Goal: Task Accomplishment & Management: Manage account settings

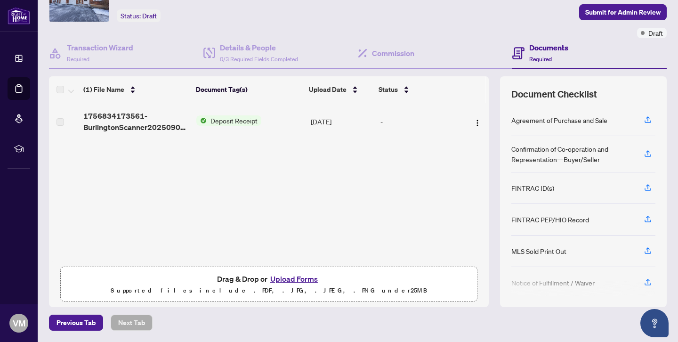
scroll to position [38, 0]
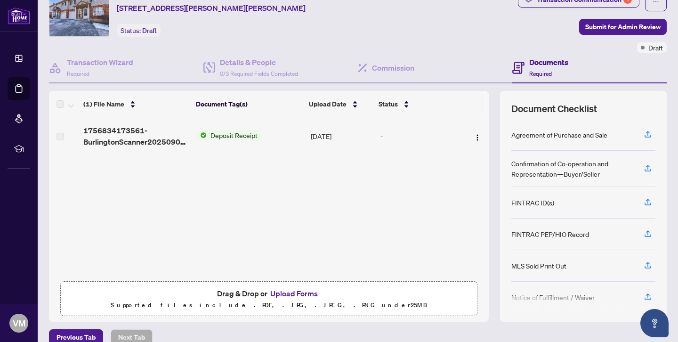
click at [233, 136] on span "Deposit Receipt" at bounding box center [234, 135] width 55 height 10
click at [225, 167] on span "Deposit Receipt" at bounding box center [214, 167] width 55 height 10
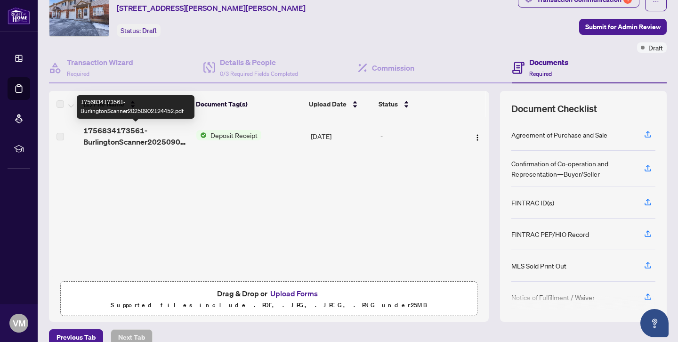
click at [128, 141] on span "1756834173561-BurlingtonScanner20250902124452.pdf" at bounding box center [135, 136] width 105 height 23
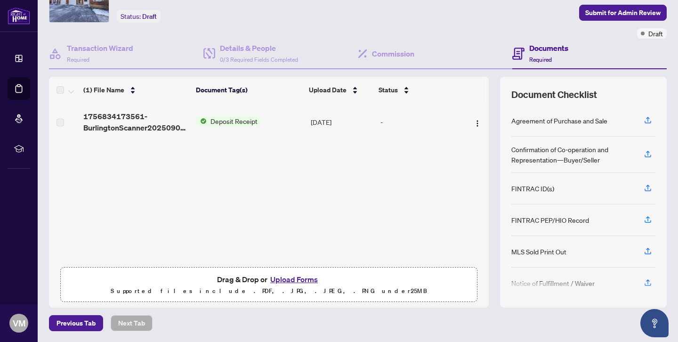
scroll to position [0, 0]
click at [474, 121] on img "button" at bounding box center [478, 124] width 8 height 8
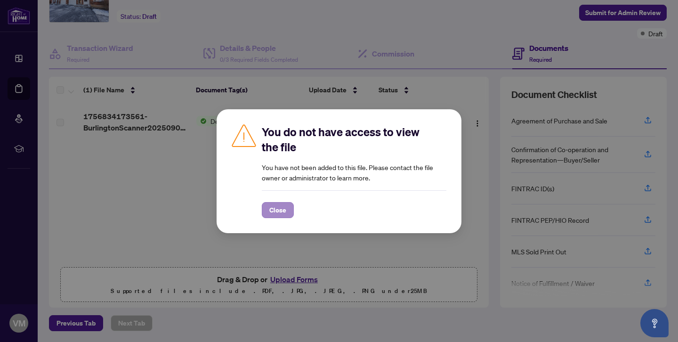
click at [284, 208] on span "Close" at bounding box center [277, 210] width 17 height 15
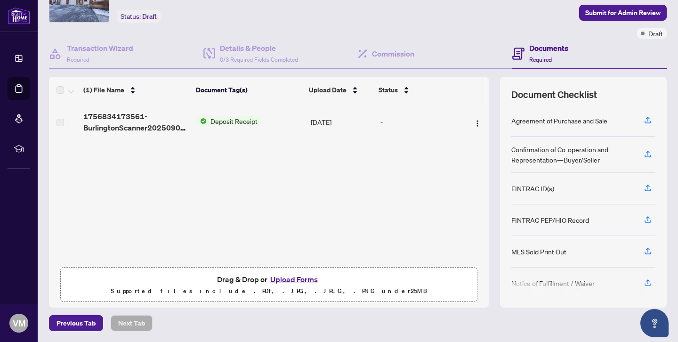
click at [327, 122] on td "[DATE]" at bounding box center [342, 122] width 70 height 38
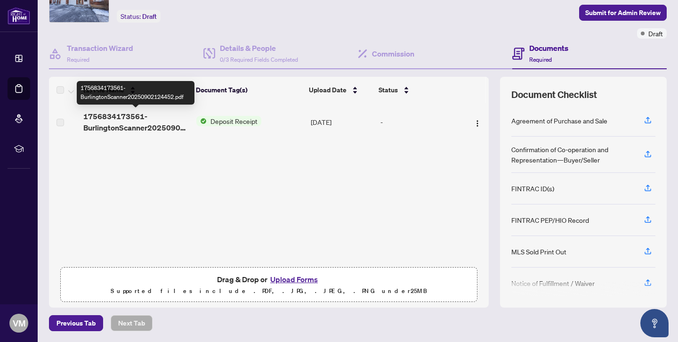
click at [114, 129] on span "1756834173561-BurlingtonScanner20250902124452.pdf" at bounding box center [135, 122] width 105 height 23
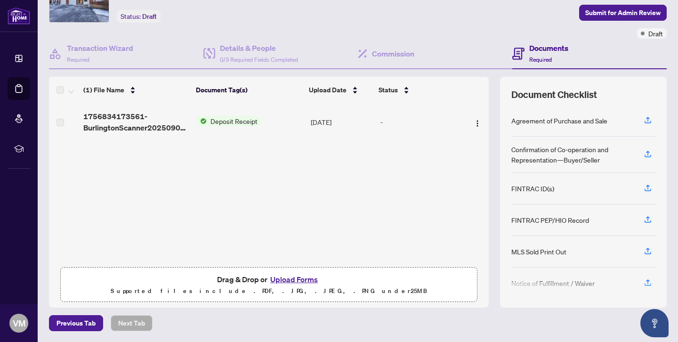
click at [63, 123] on label at bounding box center [61, 122] width 8 height 10
click at [236, 121] on span "Deposit Receipt" at bounding box center [234, 121] width 55 height 10
click at [219, 154] on span "Deposit Receipt" at bounding box center [214, 152] width 55 height 10
click at [377, 211] on div "1756834173561-BurlingtonScanner20250902124452.pdf Deposit Receipt [DATE] -" at bounding box center [269, 182] width 440 height 159
click at [574, 151] on div "Confirmation of Co-operation and Representation—Buyer/Seller" at bounding box center [572, 154] width 122 height 21
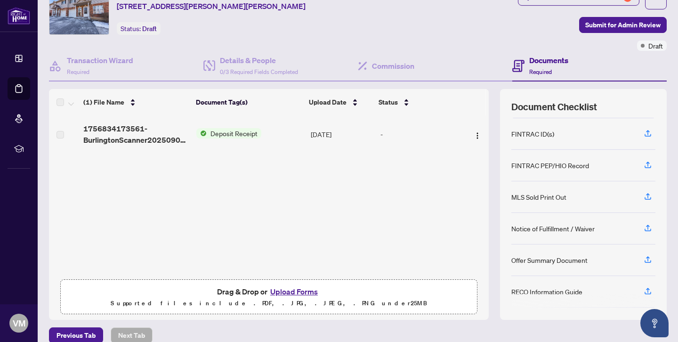
scroll to position [41, 0]
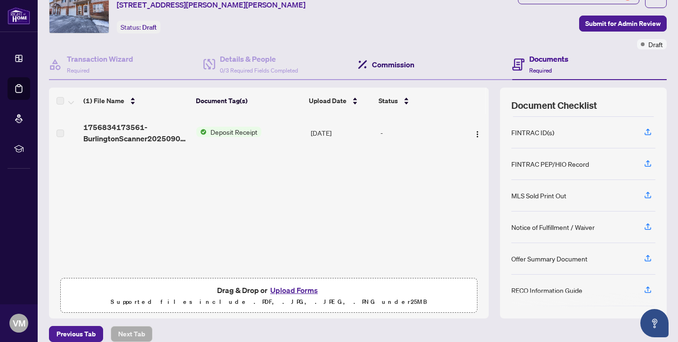
click at [391, 63] on h4 "Commission" at bounding box center [393, 64] width 42 height 11
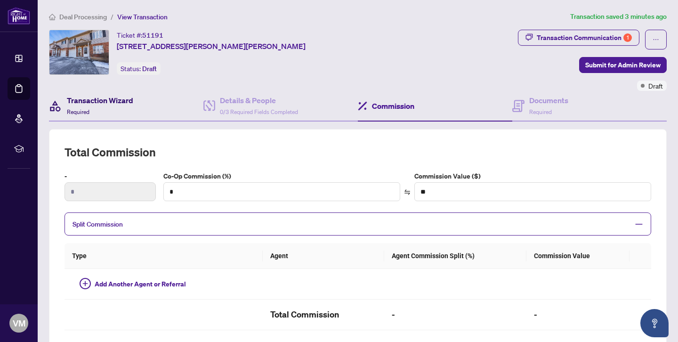
click at [94, 101] on h4 "Transaction Wizard" at bounding box center [100, 100] width 66 height 11
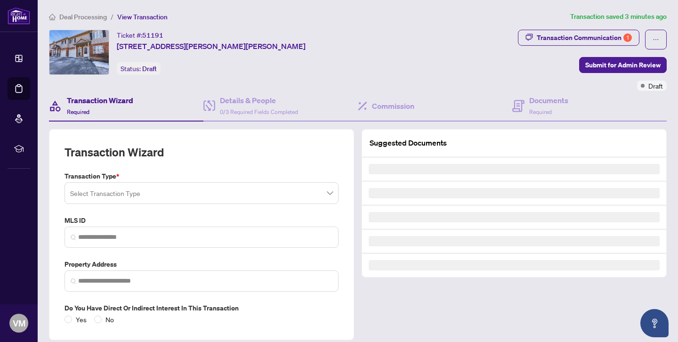
type input "********"
type input "**********"
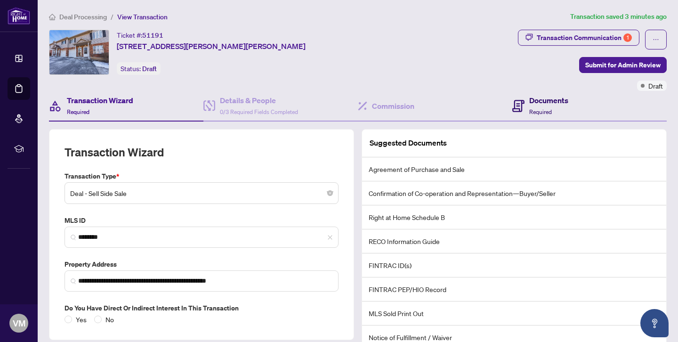
click at [540, 100] on h4 "Documents" at bounding box center [548, 100] width 39 height 11
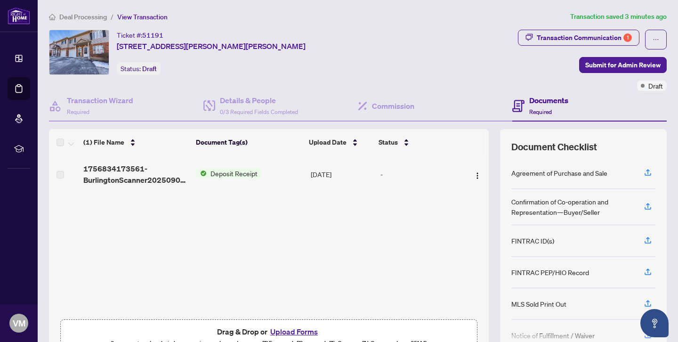
click at [221, 173] on span "Deposit Receipt" at bounding box center [234, 173] width 55 height 10
click at [218, 206] on span "Deposit Receipt" at bounding box center [214, 205] width 55 height 10
click at [474, 175] on img "button" at bounding box center [478, 176] width 8 height 8
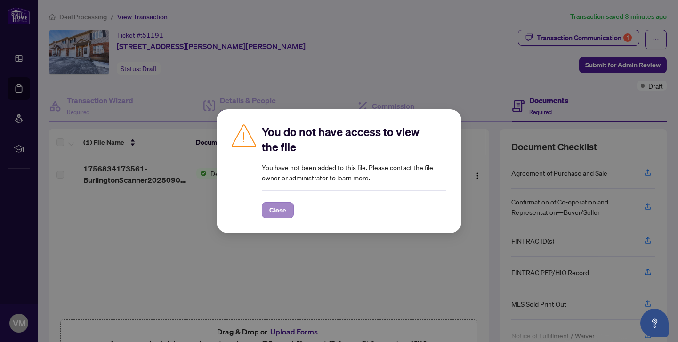
click at [285, 209] on span "Close" at bounding box center [277, 210] width 17 height 15
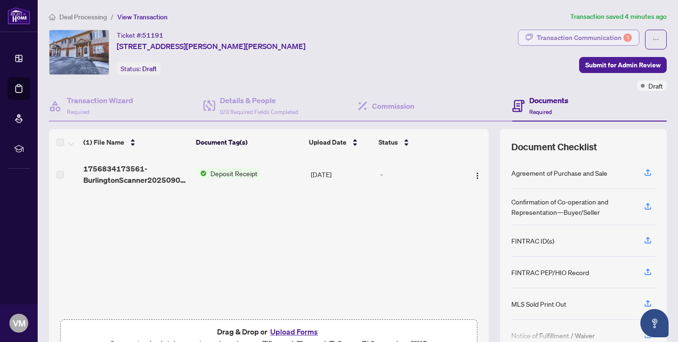
click at [581, 34] on div "Transaction Communication 1" at bounding box center [584, 37] width 95 height 15
type textarea "**********"
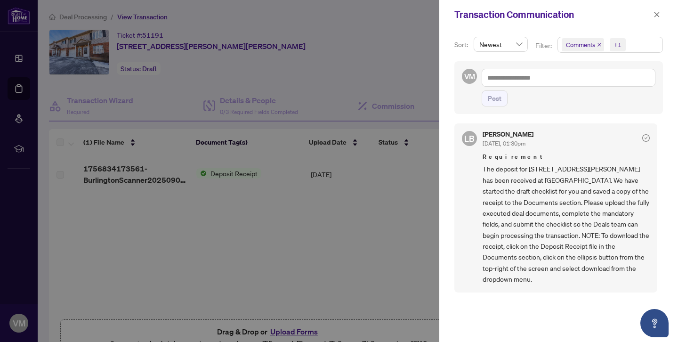
scroll to position [2, 0]
click at [227, 268] on div at bounding box center [339, 171] width 678 height 342
click at [655, 16] on icon "close" at bounding box center [657, 14] width 7 height 7
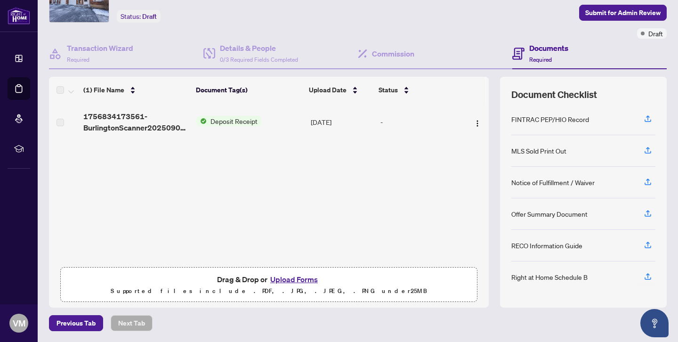
scroll to position [0, 0]
click at [648, 276] on icon "button" at bounding box center [648, 275] width 4 height 5
click at [650, 243] on icon "button" at bounding box center [648, 245] width 8 height 8
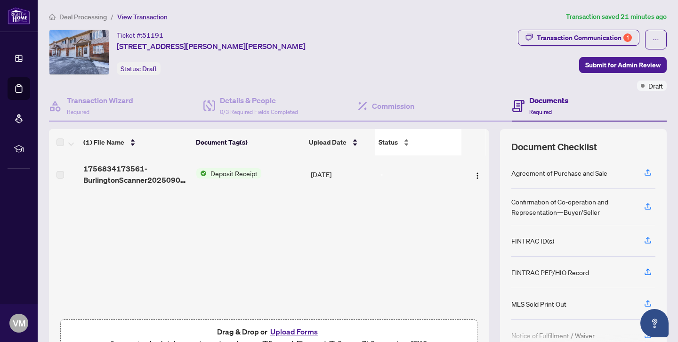
click at [405, 146] on div "Status" at bounding box center [418, 142] width 79 height 10
click at [406, 140] on div "Status" at bounding box center [418, 142] width 79 height 10
click at [650, 42] on button "button" at bounding box center [656, 40] width 22 height 20
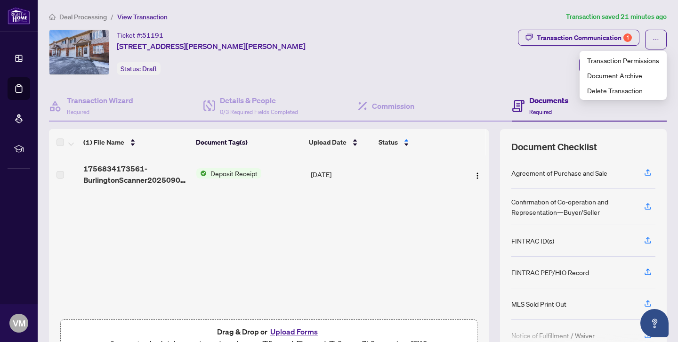
click at [519, 64] on div "Transaction Communication 1 Submit for Admin Review Draft" at bounding box center [592, 60] width 149 height 61
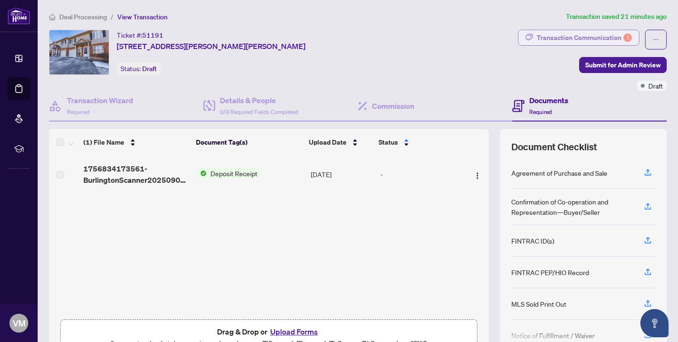
click at [569, 38] on div "Transaction Communication 1" at bounding box center [584, 37] width 95 height 15
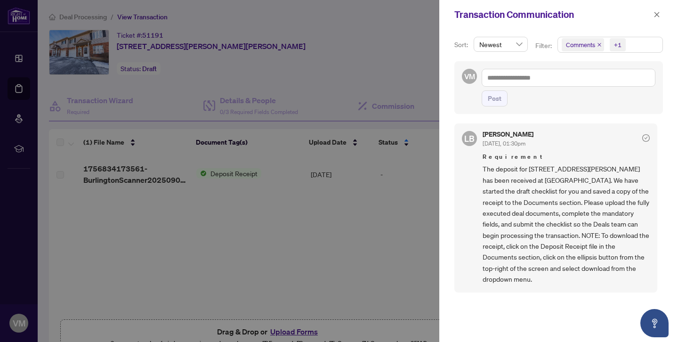
click at [324, 272] on div at bounding box center [339, 171] width 678 height 342
click at [225, 174] on div at bounding box center [339, 171] width 678 height 342
click at [109, 170] on div at bounding box center [339, 171] width 678 height 342
click at [60, 173] on div at bounding box center [339, 171] width 678 height 342
click at [297, 263] on div at bounding box center [339, 171] width 678 height 342
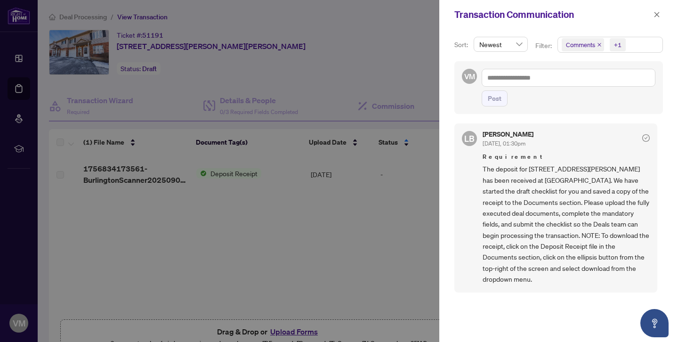
click at [592, 302] on div "LB [PERSON_NAME] [DATE], 01:30pm Requirement The deposit for [STREET_ADDRESS][P…" at bounding box center [558, 226] width 209 height 217
click at [657, 16] on icon "close" at bounding box center [657, 14] width 7 height 7
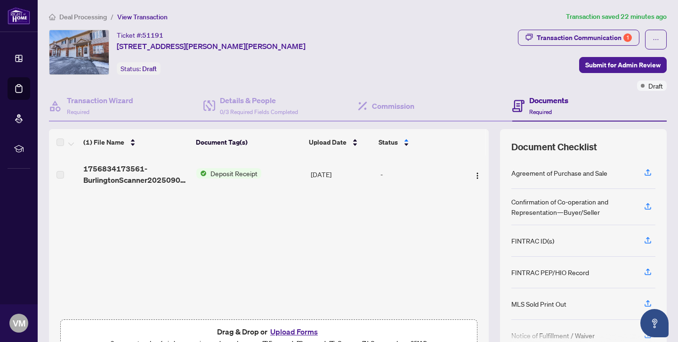
click at [60, 173] on label at bounding box center [61, 175] width 8 height 10
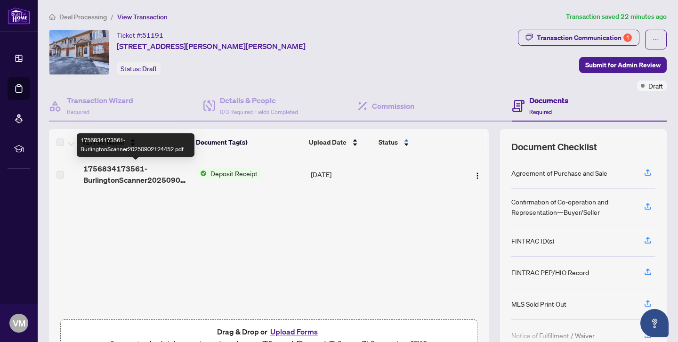
click at [121, 170] on span "1756834173561-BurlingtonScanner20250902124452.pdf" at bounding box center [135, 174] width 105 height 23
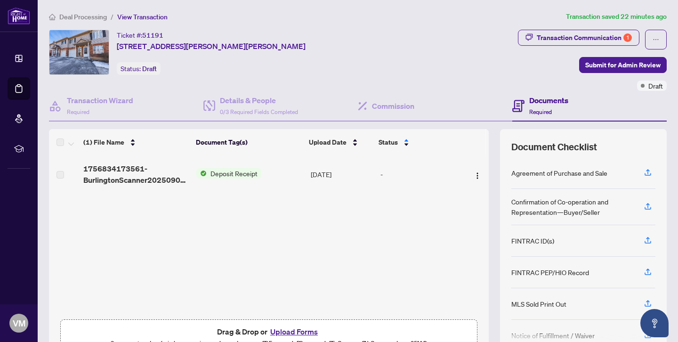
click at [235, 173] on span "Deposit Receipt" at bounding box center [234, 173] width 55 height 10
click at [656, 37] on icon "ellipsis" at bounding box center [656, 39] width 7 height 7
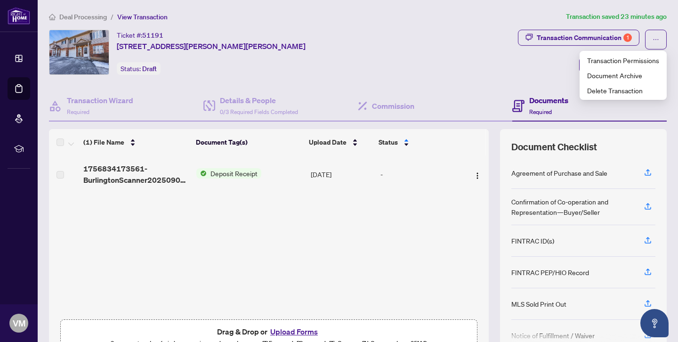
click at [517, 57] on div "Transaction Communication 1 Submit for Admin Review Draft" at bounding box center [592, 60] width 153 height 61
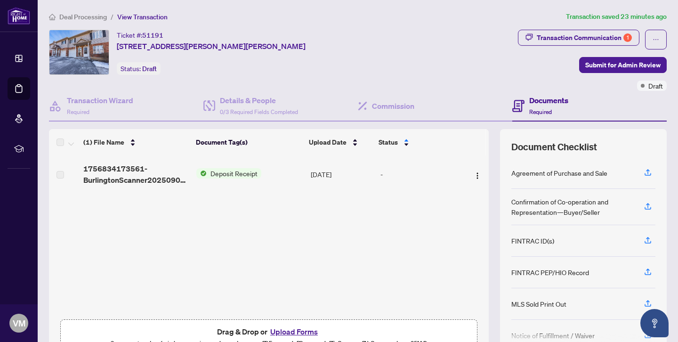
click at [59, 174] on label at bounding box center [61, 175] width 8 height 10
click at [59, 143] on label at bounding box center [61, 142] width 8 height 11
click at [476, 175] on img "button" at bounding box center [478, 176] width 8 height 8
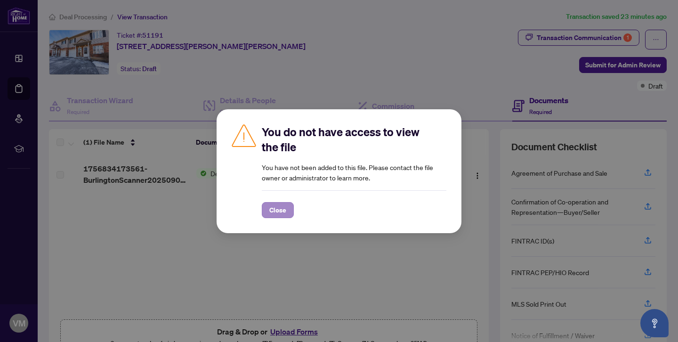
click at [279, 208] on span "Close" at bounding box center [277, 210] width 17 height 15
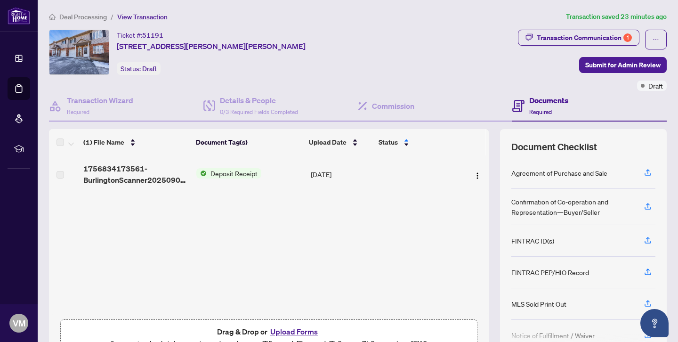
scroll to position [48, 0]
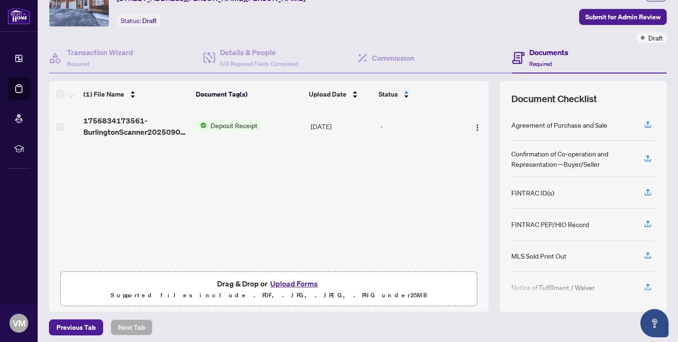
click at [232, 125] on span "Deposit Receipt" at bounding box center [234, 125] width 55 height 10
click at [313, 172] on div "1756834173561-BurlingtonScanner20250902124452.pdf Deposit Receipt [DATE] -" at bounding box center [269, 186] width 440 height 159
click at [247, 189] on div "1756834173561-BurlingtonScanner20250902124452.pdf Deposit Receipt [DATE] -" at bounding box center [269, 186] width 440 height 159
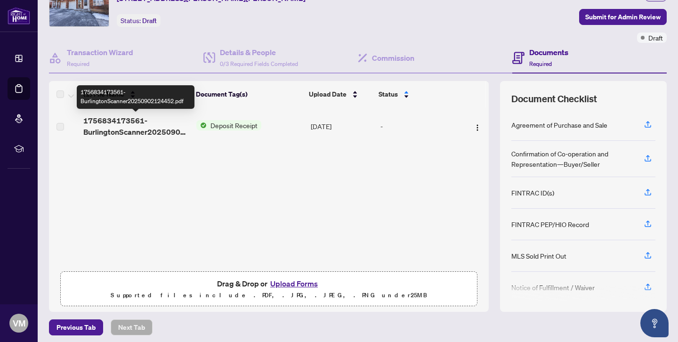
click at [140, 135] on span "1756834173561-BurlingtonScanner20250902124452.pdf" at bounding box center [135, 126] width 105 height 23
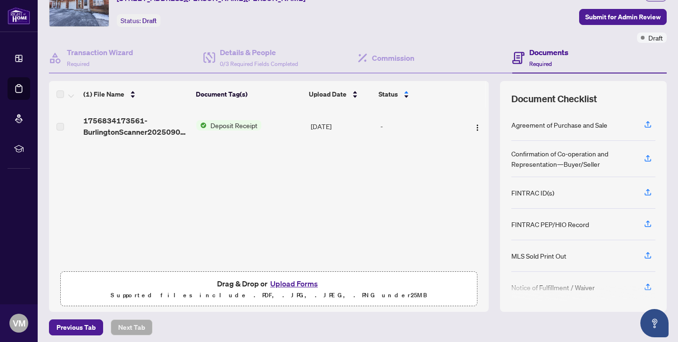
click at [228, 123] on span "Deposit Receipt" at bounding box center [234, 125] width 55 height 10
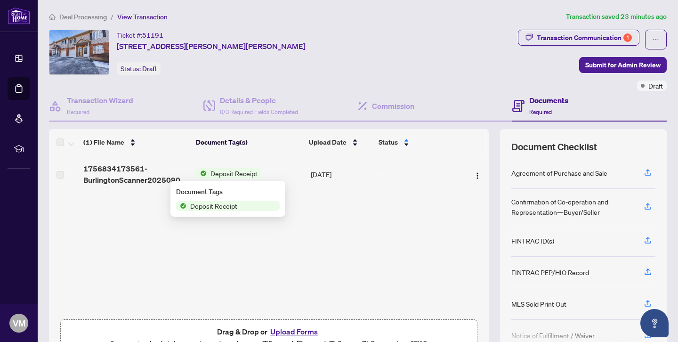
scroll to position [0, 0]
click at [659, 40] on icon "ellipsis" at bounding box center [656, 39] width 7 height 7
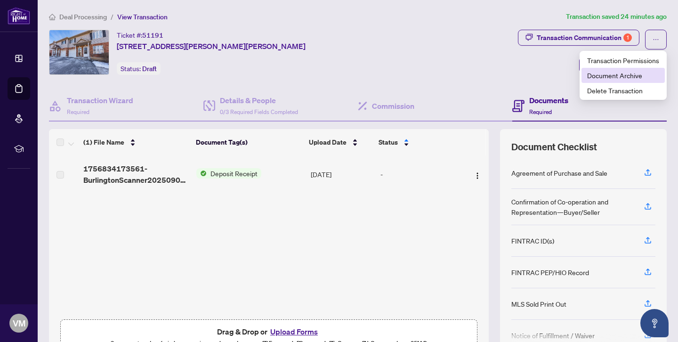
click at [629, 76] on span "Document Archive" at bounding box center [623, 75] width 72 height 10
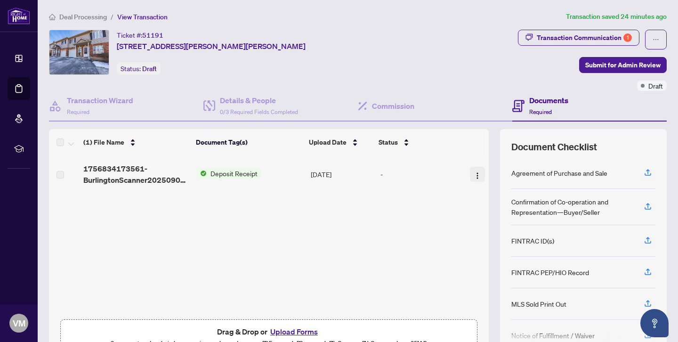
click at [474, 176] on img "button" at bounding box center [478, 176] width 8 height 8
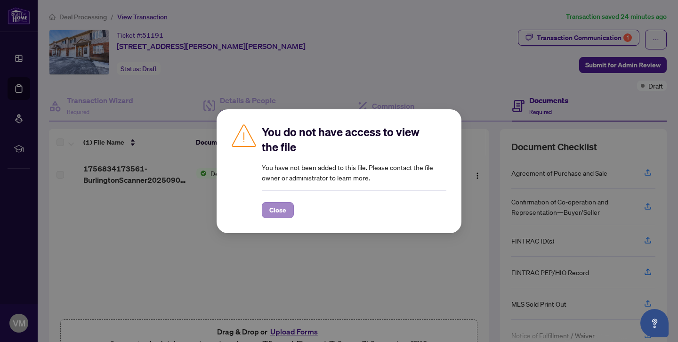
click at [286, 215] on span "Close" at bounding box center [277, 210] width 17 height 15
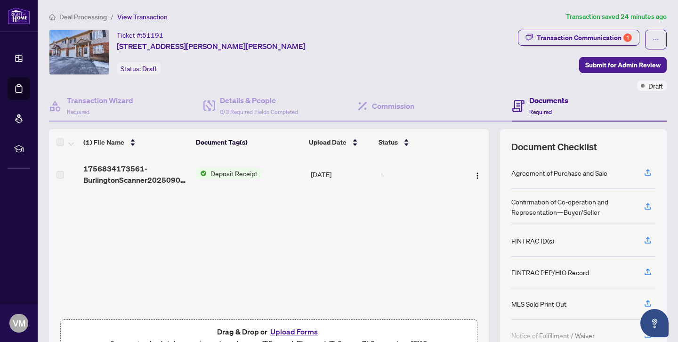
click at [60, 174] on label at bounding box center [61, 175] width 8 height 10
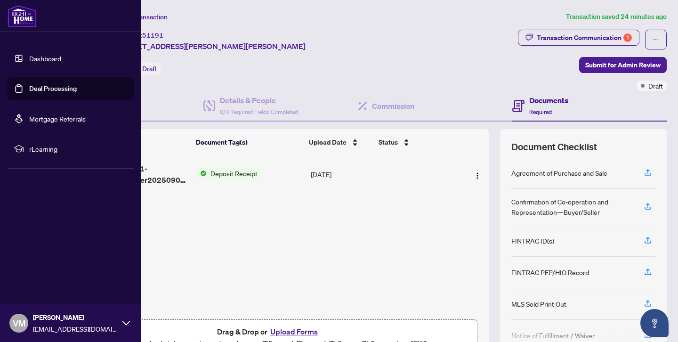
click at [29, 88] on link "Deal Processing" at bounding box center [53, 88] width 48 height 8
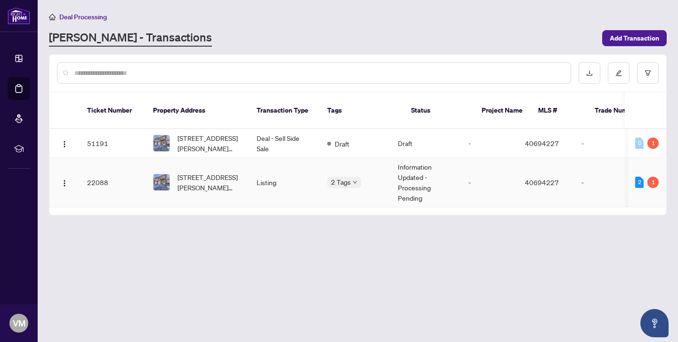
click at [102, 171] on td "22088" at bounding box center [113, 182] width 66 height 49
click at [94, 132] on td "51191" at bounding box center [113, 143] width 66 height 29
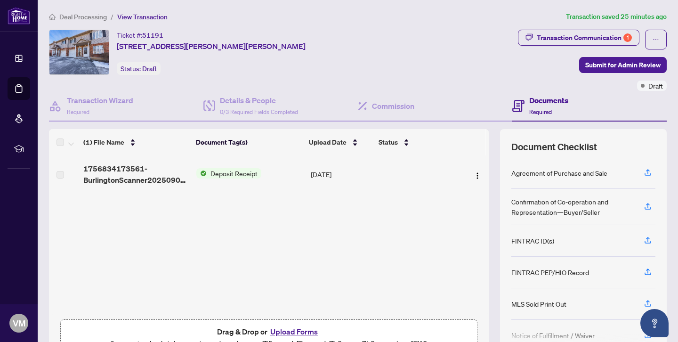
click at [544, 102] on h4 "Documents" at bounding box center [548, 100] width 39 height 11
click at [537, 113] on span "Required" at bounding box center [540, 111] width 23 height 7
click at [59, 174] on label at bounding box center [61, 175] width 8 height 10
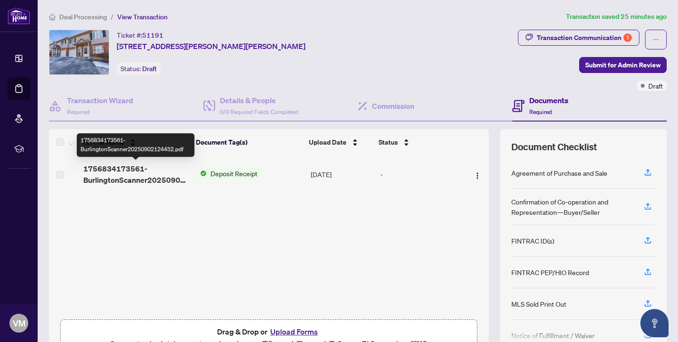
click at [106, 170] on span "1756834173561-BurlingtonScanner20250902124452.pdf" at bounding box center [135, 174] width 105 height 23
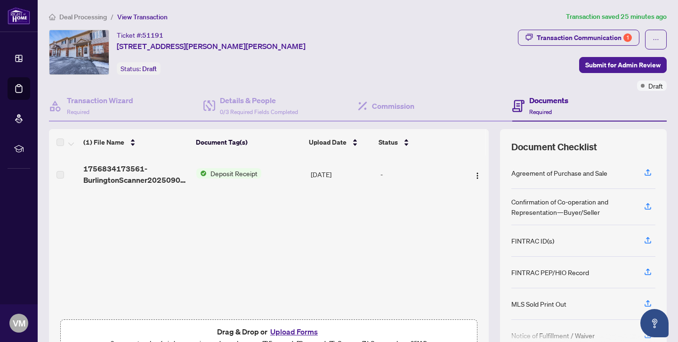
click at [218, 175] on span "Deposit Receipt" at bounding box center [234, 173] width 55 height 10
click at [215, 207] on span "Deposit Receipt" at bounding box center [214, 205] width 55 height 10
click at [184, 204] on img at bounding box center [181, 205] width 10 height 10
click at [333, 226] on div "1756834173561-BurlingtonScanner20250902124452.pdf Deposit Receipt [DATE] -" at bounding box center [269, 234] width 440 height 159
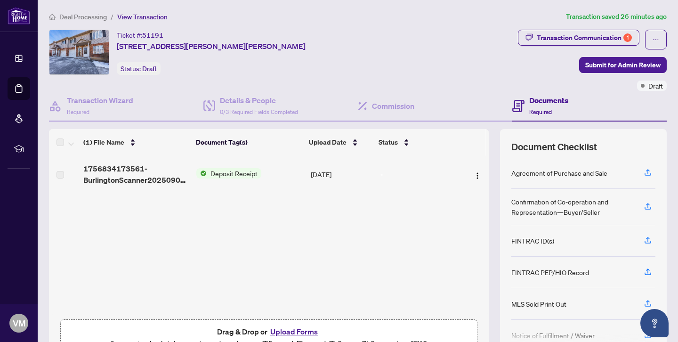
click at [342, 174] on td "[DATE]" at bounding box center [342, 174] width 70 height 38
click at [350, 242] on div "1756834173561-BurlingtonScanner20250902124452.pdf Deposit Receipt [DATE] -" at bounding box center [269, 234] width 440 height 159
click at [220, 253] on div "1756834173561-BurlingtonScanner20250902124452.pdf Deposit Receipt [DATE] -" at bounding box center [269, 234] width 440 height 159
click at [248, 173] on span "Deposit Receipt" at bounding box center [234, 173] width 55 height 10
click at [651, 39] on button "button" at bounding box center [656, 40] width 22 height 20
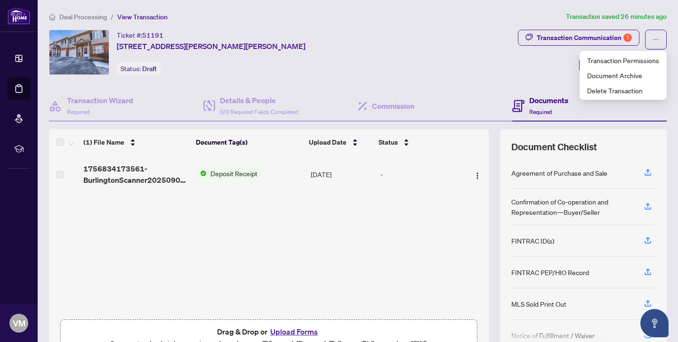
click at [450, 55] on div "Ticket #: 51191 [STREET_ADDRESS][PERSON_NAME][PERSON_NAME] Status: Draft" at bounding box center [281, 52] width 465 height 45
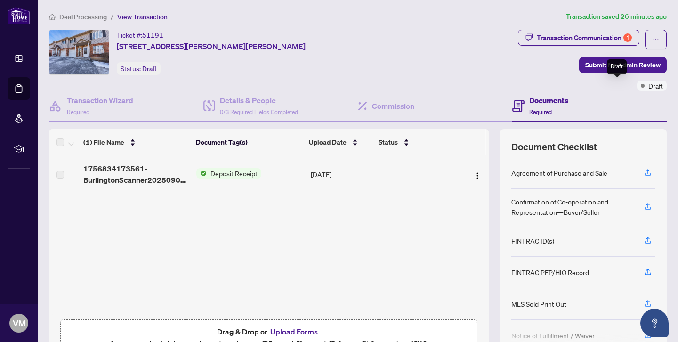
click at [637, 88] on div "Draft" at bounding box center [652, 86] width 30 height 10
click at [637, 84] on div "Draft" at bounding box center [652, 86] width 30 height 10
click at [435, 67] on div "Ticket #: 51191 [STREET_ADDRESS][PERSON_NAME][PERSON_NAME] Status: Draft" at bounding box center [281, 52] width 465 height 45
click at [637, 86] on div "Draft" at bounding box center [652, 86] width 30 height 10
click at [641, 84] on span at bounding box center [643, 86] width 4 height 4
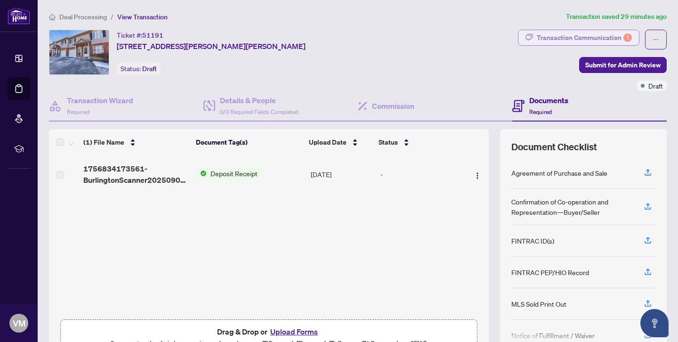
click at [597, 36] on div "Transaction Communication 1" at bounding box center [584, 37] width 95 height 15
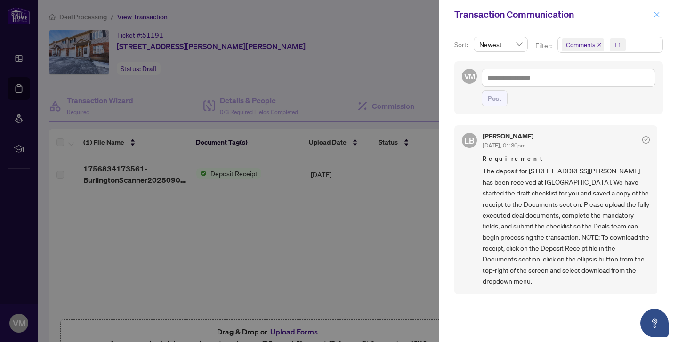
click at [656, 17] on icon "close" at bounding box center [657, 14] width 7 height 7
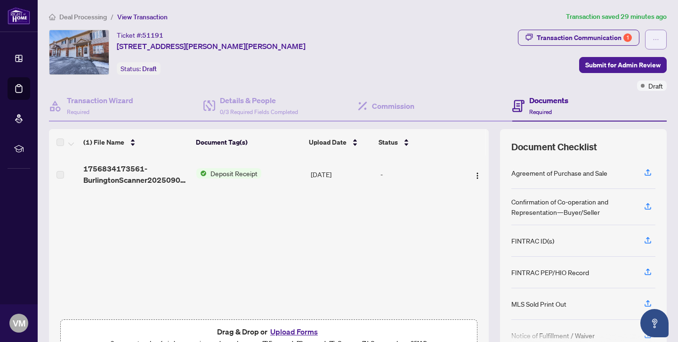
click at [656, 39] on icon "ellipsis" at bounding box center [656, 39] width 7 height 7
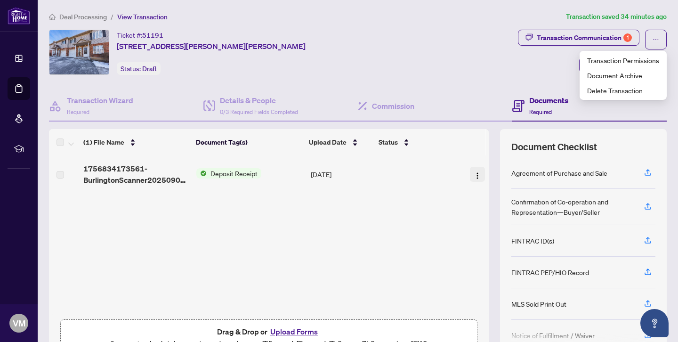
click at [475, 175] on img "button" at bounding box center [478, 176] width 8 height 8
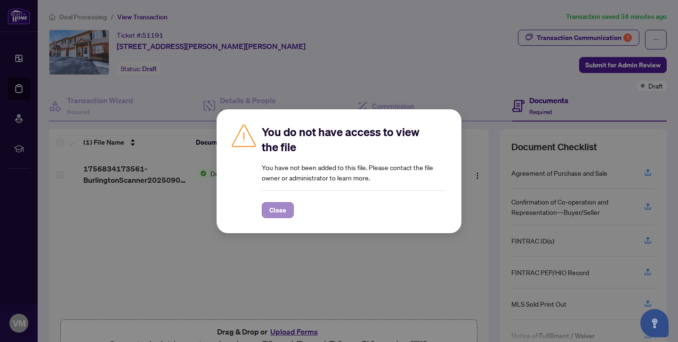
click at [286, 207] on span "Close" at bounding box center [277, 210] width 17 height 15
